Goal: Information Seeking & Learning: Learn about a topic

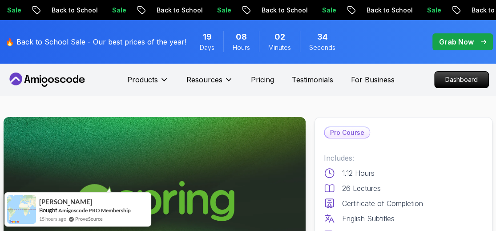
click at [47, 82] on icon at bounding box center [47, 79] width 80 height 14
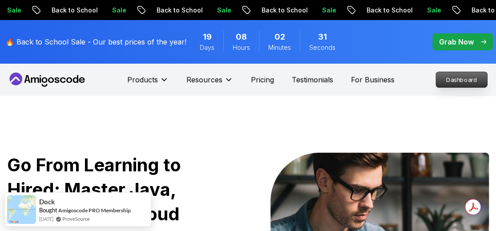
click at [454, 83] on p "Dashboard" at bounding box center [461, 79] width 51 height 15
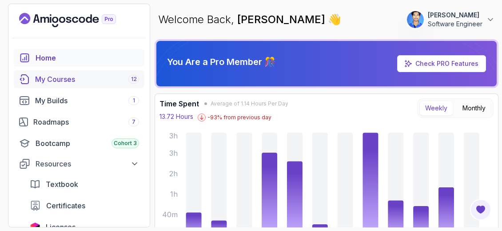
click at [71, 84] on link "My Courses 12" at bounding box center [79, 79] width 131 height 18
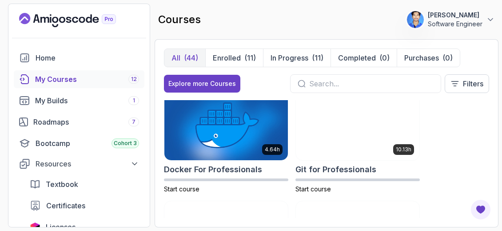
scroll to position [449, 0]
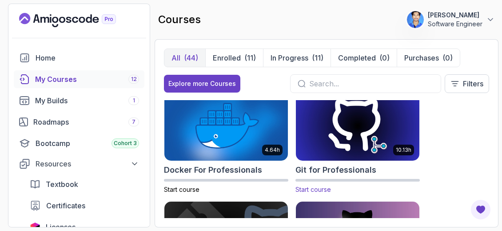
click at [342, 141] on img at bounding box center [358, 125] width 130 height 72
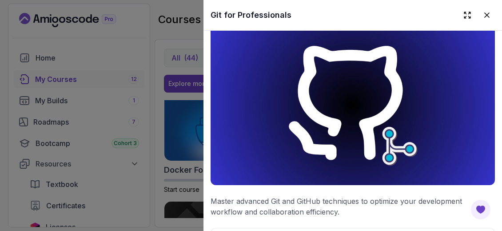
scroll to position [16, 0]
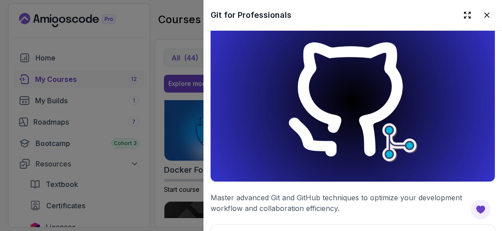
click at [152, 168] on div at bounding box center [251, 115] width 502 height 231
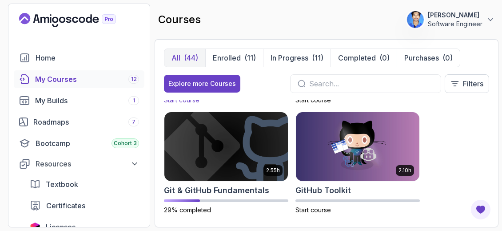
scroll to position [539, 0]
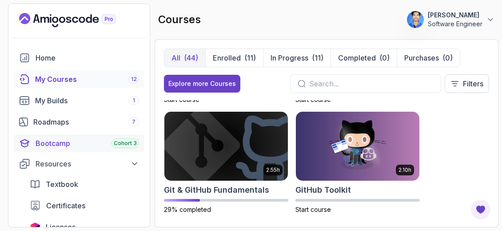
click at [72, 139] on div "Bootcamp Cohort 3" at bounding box center [88, 143] width 104 height 11
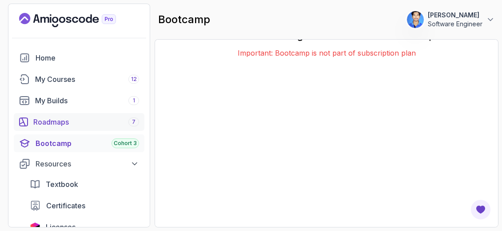
click at [84, 121] on div "Roadmaps 7" at bounding box center [86, 121] width 106 height 11
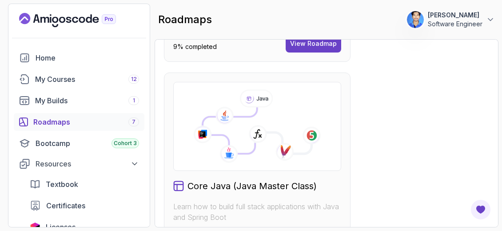
scroll to position [522, 0]
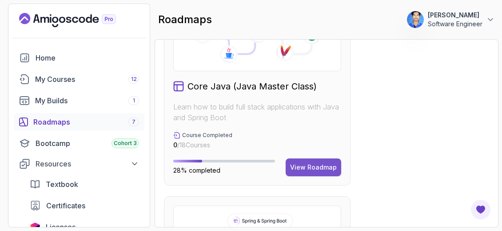
click at [328, 170] on div "View Roadmap" at bounding box center [313, 167] width 47 height 9
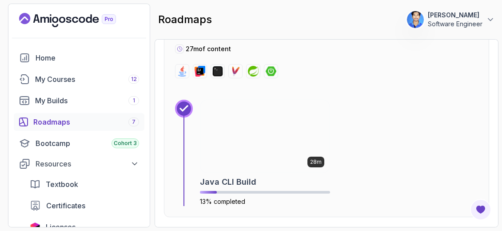
scroll to position [1329, 0]
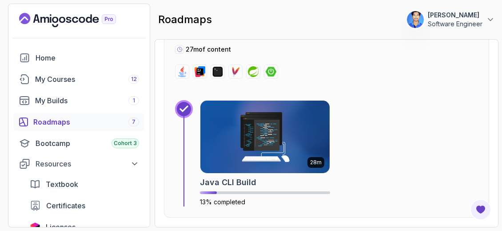
click at [255, 68] on img at bounding box center [253, 71] width 11 height 11
click at [253, 107] on img at bounding box center [265, 137] width 136 height 76
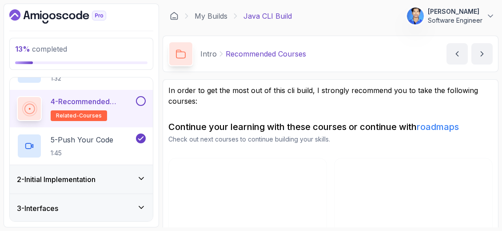
scroll to position [140, 0]
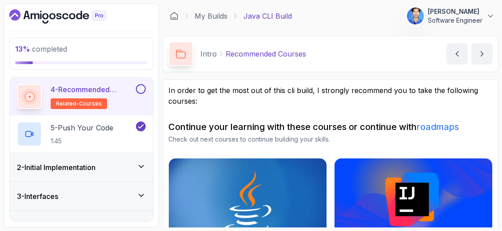
click at [137, 112] on div "4 - Recommended Courses related-courses" at bounding box center [81, 96] width 143 height 37
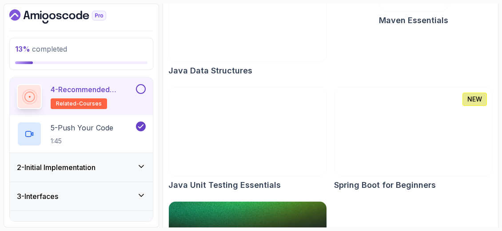
scroll to position [415, 0]
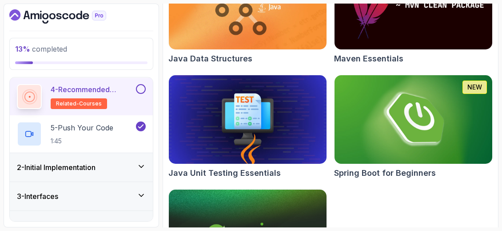
click at [379, 144] on img at bounding box center [414, 119] width 166 height 93
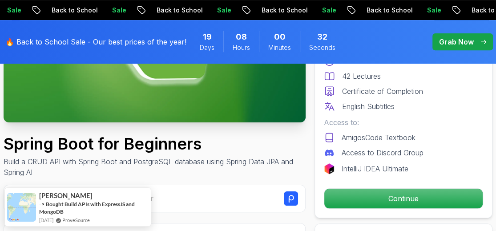
scroll to position [176, 0]
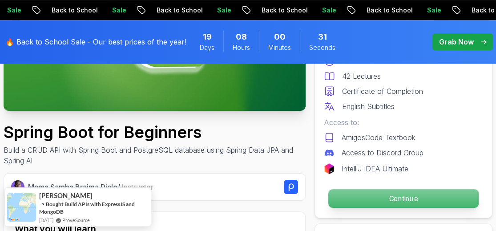
click at [401, 200] on p "Continue" at bounding box center [403, 198] width 150 height 19
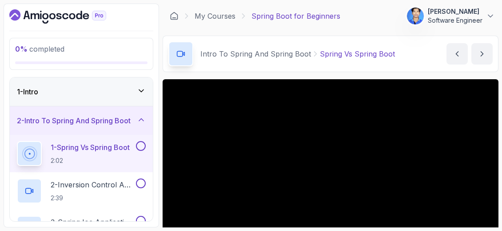
click at [132, 94] on div "1 - Intro" at bounding box center [81, 91] width 129 height 11
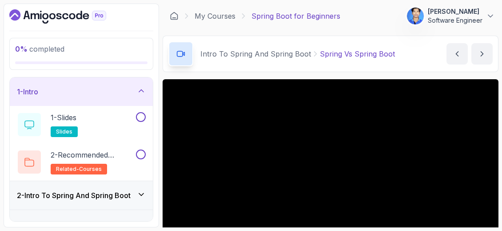
click at [132, 94] on div "1 - Intro" at bounding box center [81, 91] width 129 height 11
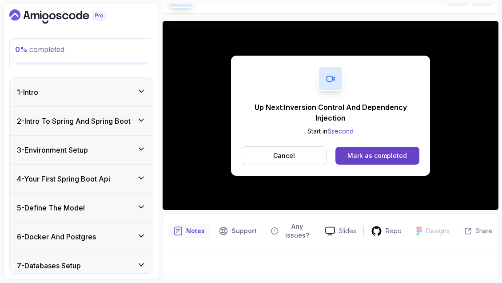
scroll to position [91, 0]
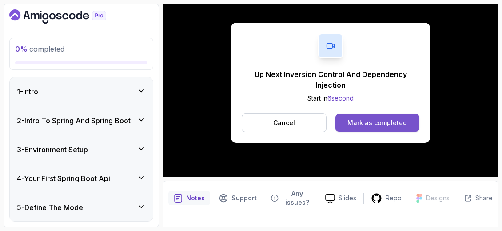
click at [366, 120] on div "Mark as completed" at bounding box center [378, 122] width 60 height 9
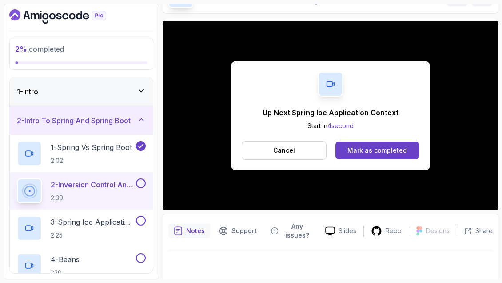
scroll to position [91, 0]
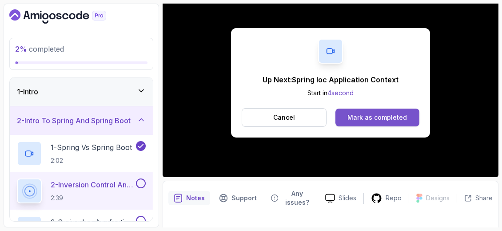
click at [382, 116] on div "Mark as completed" at bounding box center [378, 117] width 60 height 9
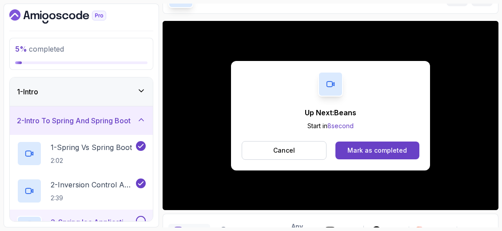
scroll to position [91, 0]
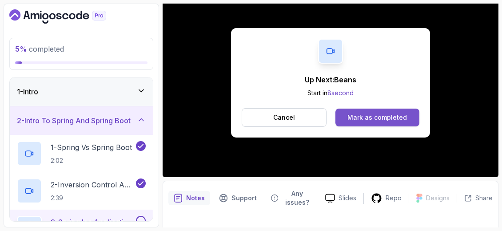
click at [354, 116] on div "Mark as completed" at bounding box center [378, 117] width 60 height 9
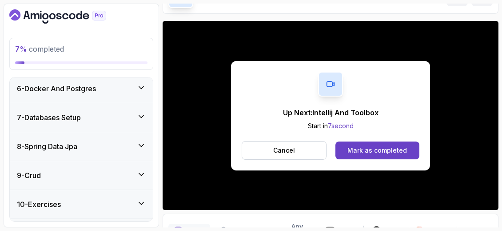
scroll to position [91, 0]
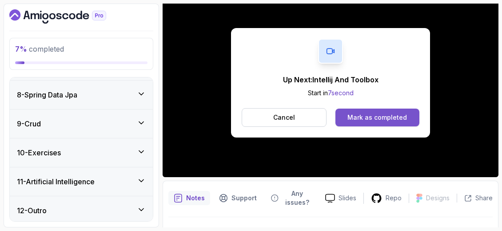
click at [395, 110] on button "Mark as completed" at bounding box center [378, 117] width 84 height 18
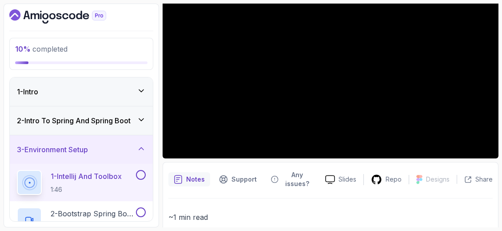
click at [147, 124] on div "2 - Intro To Spring And Spring Boot" at bounding box center [81, 120] width 143 height 28
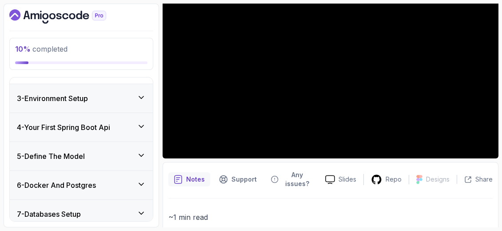
scroll to position [201, 0]
click at [111, 103] on div "3 - Environment Setup" at bounding box center [81, 98] width 143 height 28
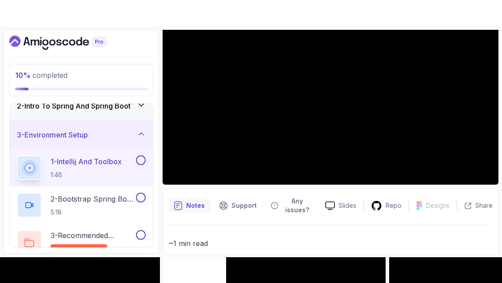
scroll to position [49, 0]
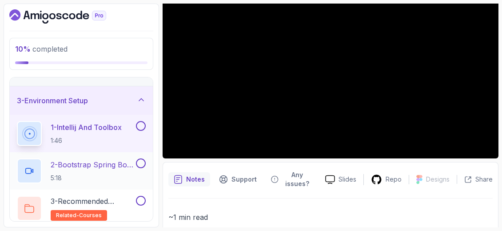
click at [104, 162] on p "2 - Bootstrap Spring Boot Project" at bounding box center [93, 164] width 84 height 11
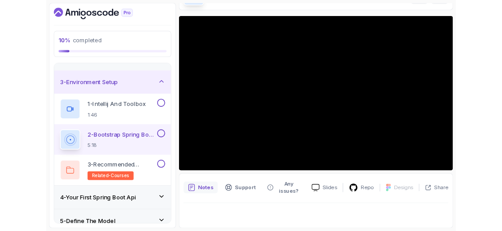
scroll to position [58, 0]
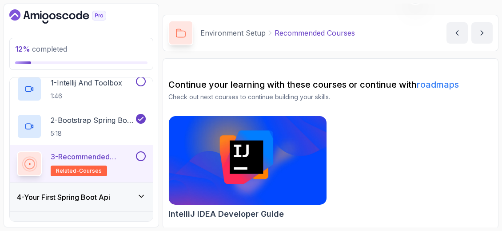
scroll to position [182, 0]
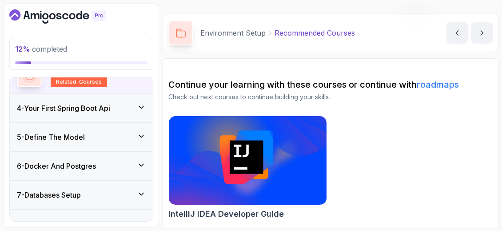
click at [137, 109] on icon at bounding box center [141, 107] width 9 height 9
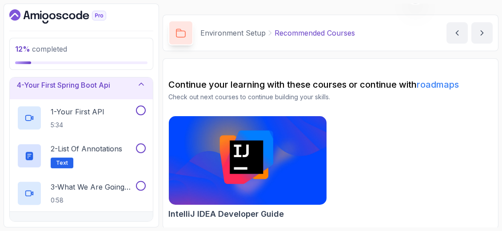
scroll to position [93, 0]
click at [143, 87] on icon at bounding box center [141, 84] width 9 height 9
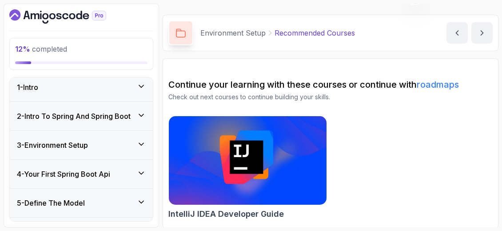
scroll to position [0, 0]
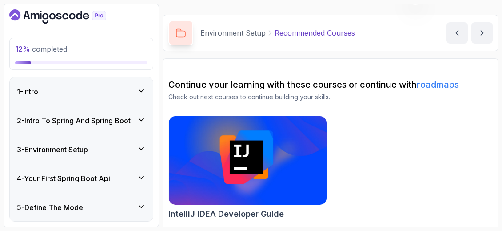
click at [133, 144] on div "3 - Environment Setup" at bounding box center [81, 149] width 129 height 11
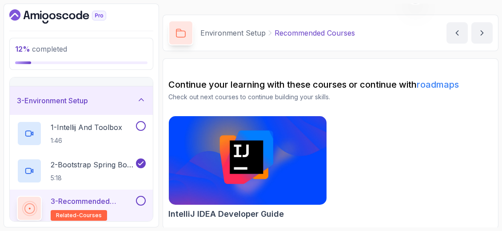
scroll to position [89, 0]
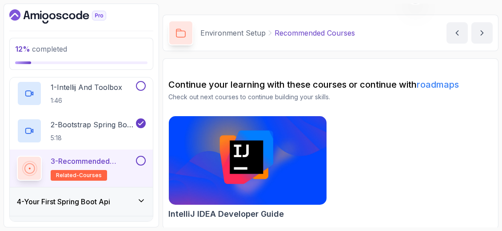
click at [141, 201] on icon at bounding box center [141, 200] width 9 height 9
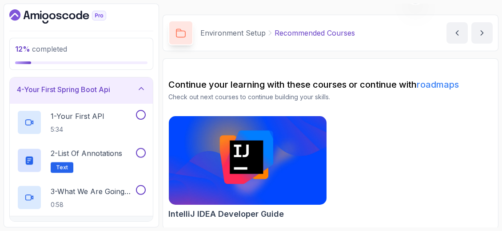
scroll to position [88, 0]
click at [106, 119] on div "1 - Your First API 5:34" at bounding box center [75, 123] width 117 height 25
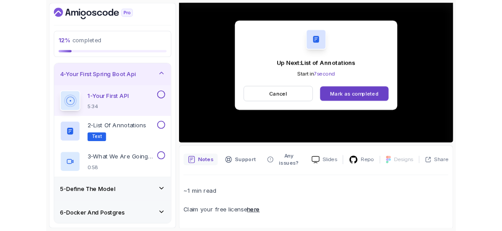
scroll to position [110, 0]
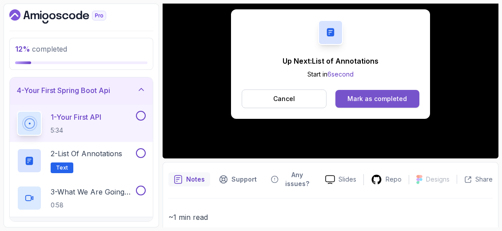
click at [363, 94] on div "Mark as completed" at bounding box center [378, 98] width 60 height 9
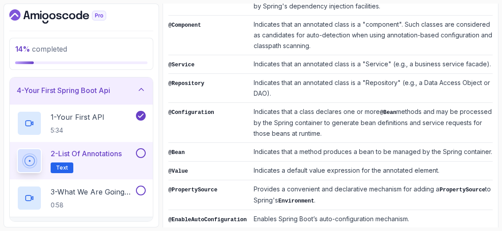
scroll to position [447, 0]
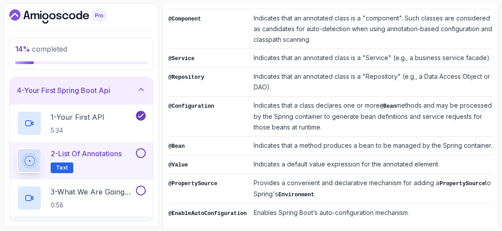
click at [286, 204] on td "Enables Spring Boot’s auto-configuration mechanism." at bounding box center [371, 213] width 243 height 19
click at [296, 204] on td "Enables Spring Boot’s auto-configuration mechanism." at bounding box center [371, 213] width 243 height 19
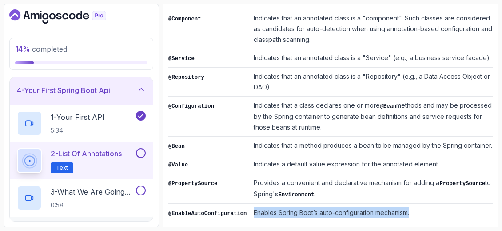
click at [296, 204] on td "Enables Spring Boot’s auto-configuration mechanism." at bounding box center [371, 213] width 243 height 19
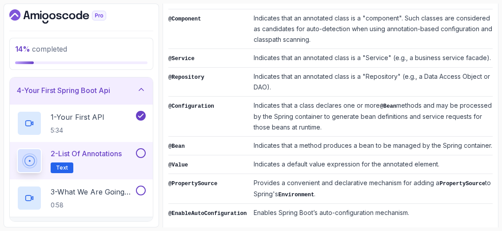
click at [290, 205] on td "Enables Spring Boot’s auto-configuration mechanism." at bounding box center [371, 213] width 243 height 19
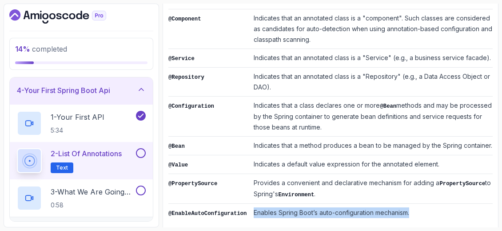
drag, startPoint x: 290, startPoint y: 205, endPoint x: 305, endPoint y: 202, distance: 15.1
click at [305, 204] on td "Enables Spring Boot’s auto-configuration mechanism." at bounding box center [371, 213] width 243 height 19
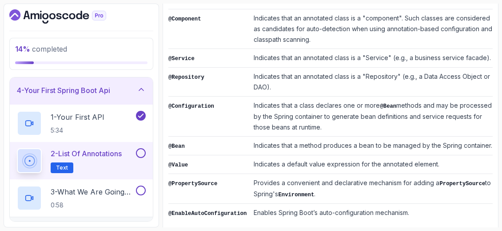
click at [309, 204] on td "Enables Spring Boot’s auto-configuration mechanism." at bounding box center [371, 213] width 243 height 19
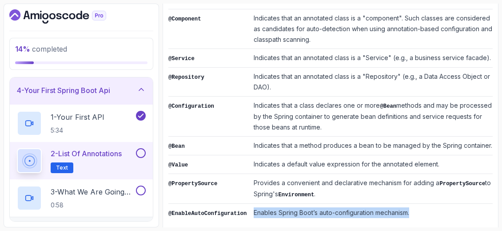
click at [309, 204] on td "Enables Spring Boot’s auto-configuration mechanism." at bounding box center [371, 213] width 243 height 19
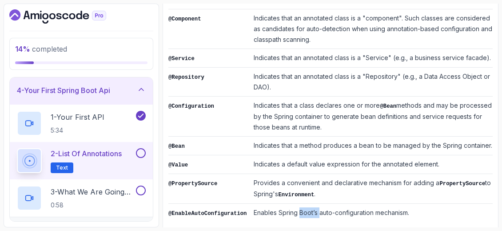
click at [309, 204] on td "Enables Spring Boot’s auto-configuration mechanism." at bounding box center [371, 213] width 243 height 19
click at [295, 204] on td "Enables Spring Boot’s auto-configuration mechanism." at bounding box center [371, 213] width 243 height 19
click at [272, 204] on td "Enables Spring Boot’s auto-configuration mechanism." at bounding box center [371, 213] width 243 height 19
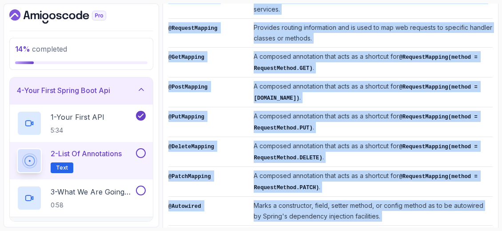
scroll to position [0, 0]
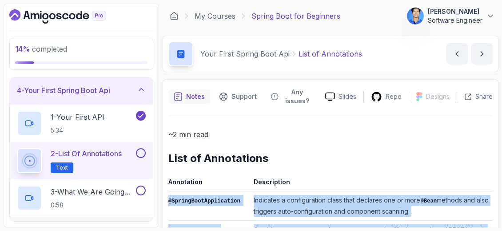
drag, startPoint x: 270, startPoint y: 200, endPoint x: 341, endPoint y: 187, distance: 72.3
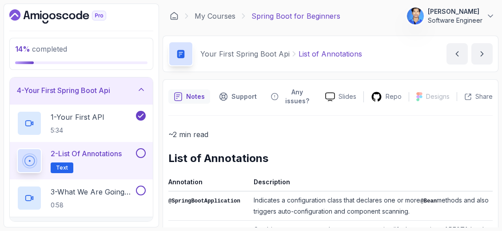
click at [363, 164] on h2 "List of Annotations" at bounding box center [330, 158] width 324 height 14
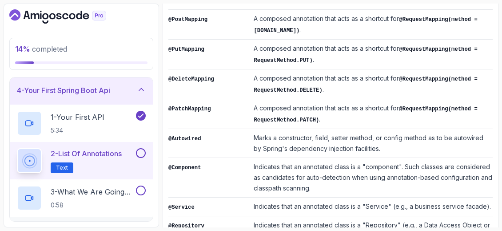
scroll to position [303, 0]
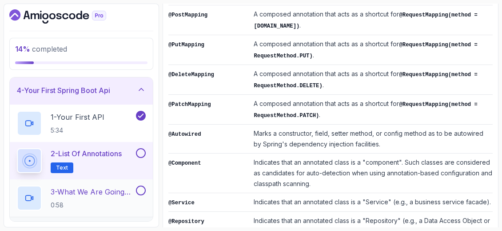
click at [112, 194] on p "3 - What We Are Going To Build" at bounding box center [93, 191] width 84 height 11
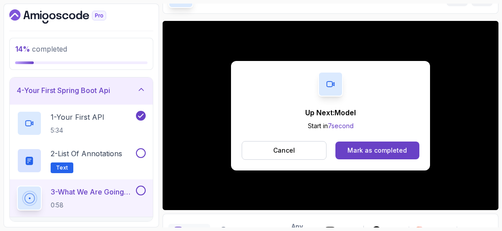
scroll to position [94, 0]
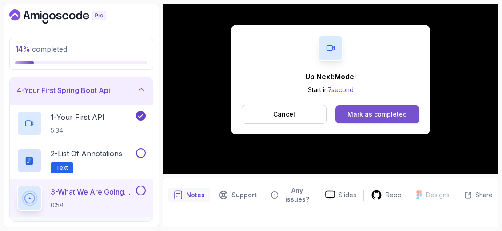
click at [372, 107] on button "Mark as completed" at bounding box center [378, 114] width 84 height 18
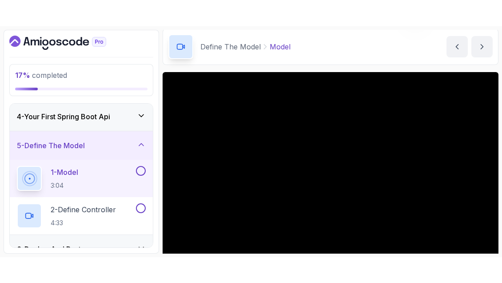
scroll to position [44, 0]
